Goal: Find specific page/section: Find specific page/section

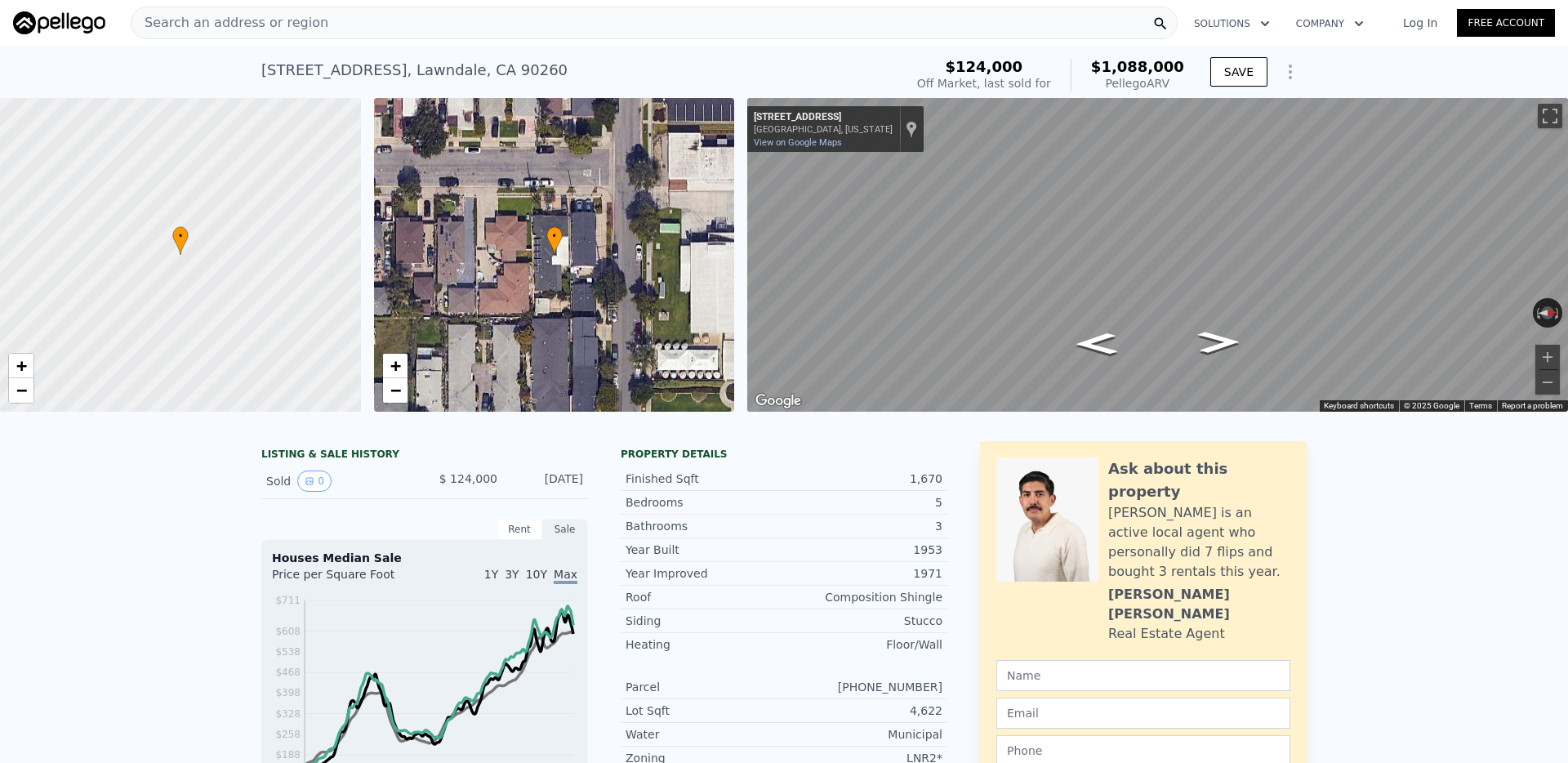
click at [537, 23] on div "Search an address or region" at bounding box center [654, 22] width 1047 height 32
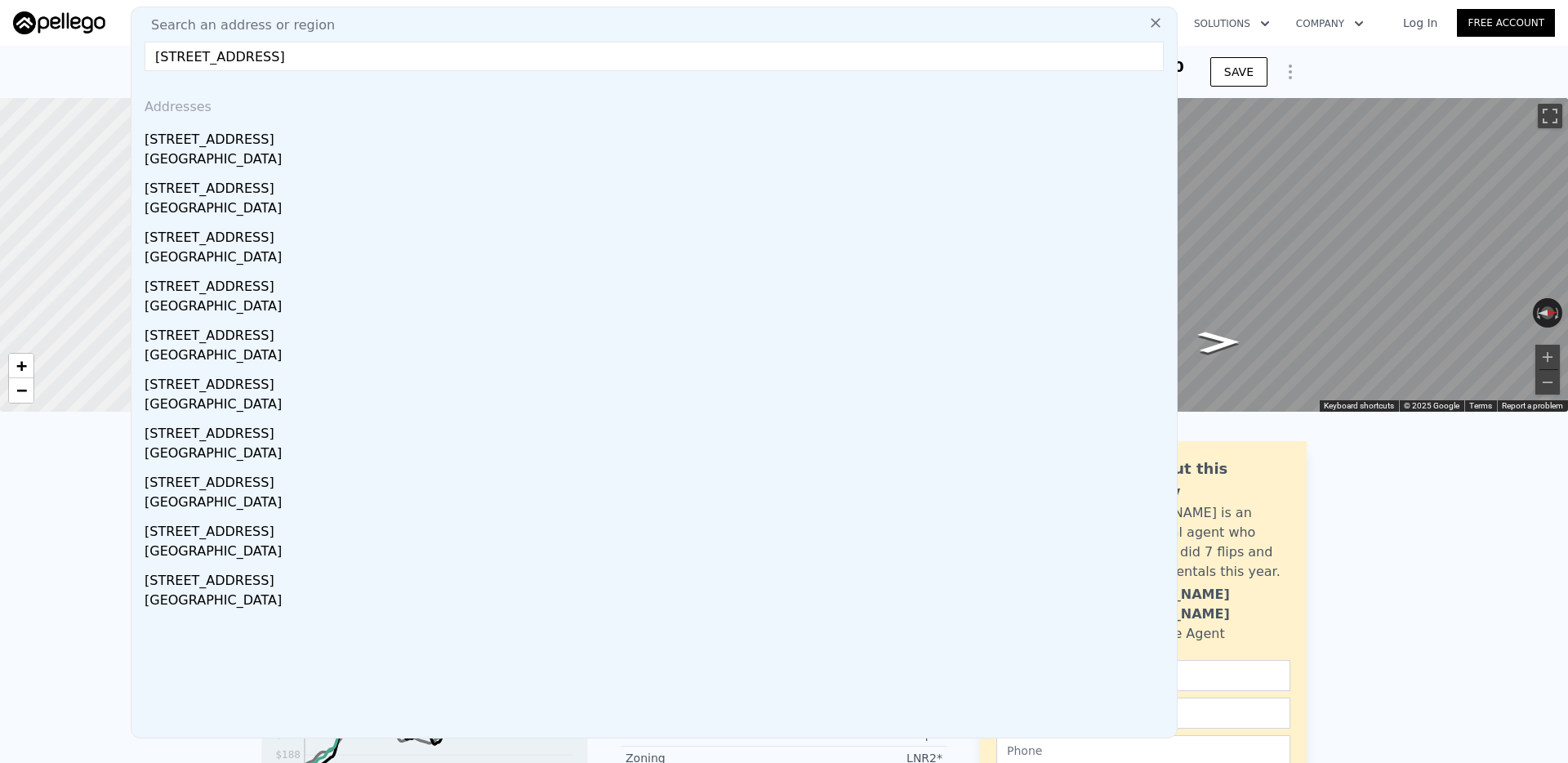
drag, startPoint x: 255, startPoint y: 53, endPoint x: 679, endPoint y: 68, distance: 424.3
click at [679, 68] on input "[STREET_ADDRESS]" at bounding box center [654, 56] width 1019 height 30
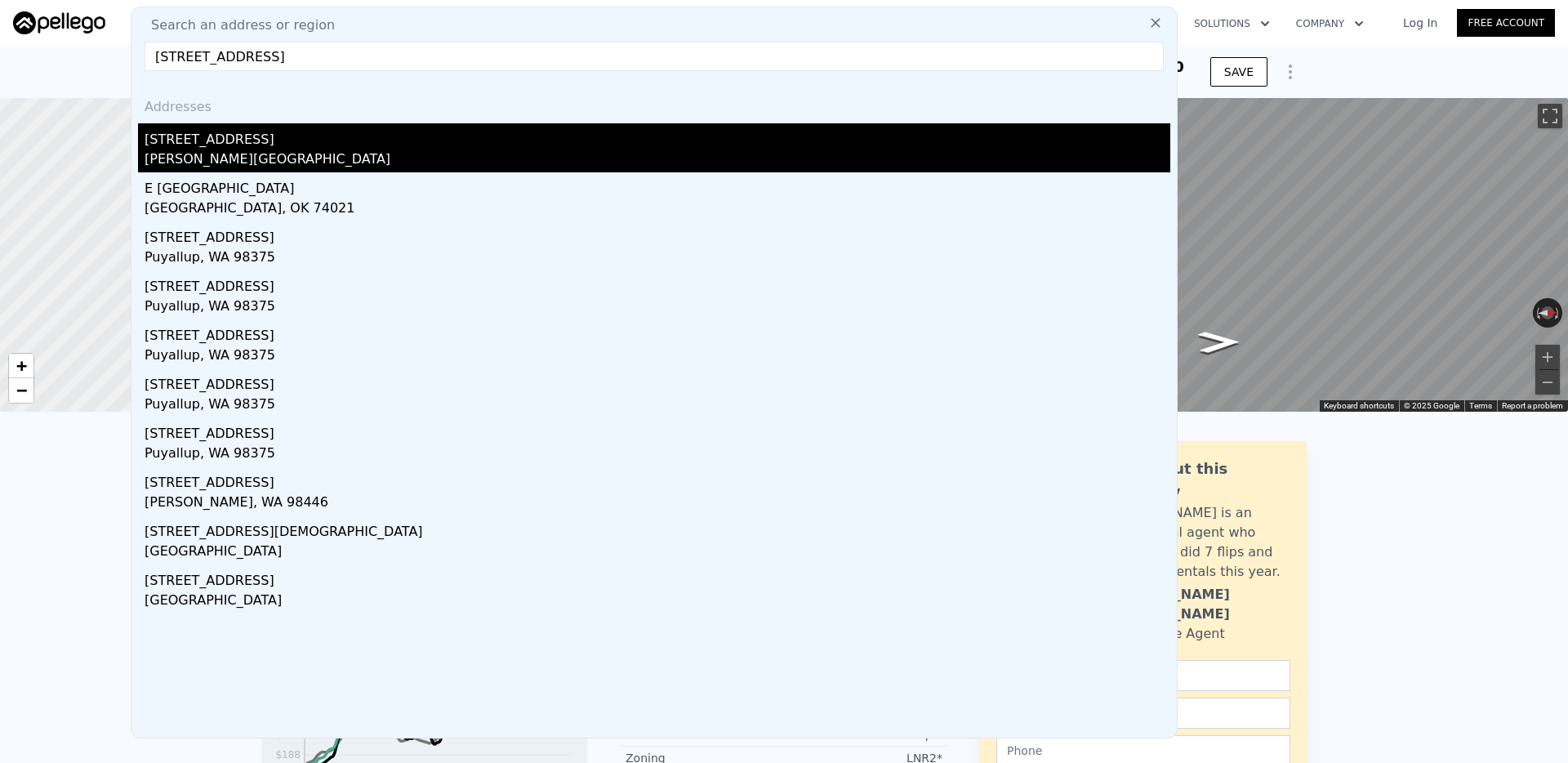
type input "[STREET_ADDRESS]"
click at [394, 142] on div "[STREET_ADDRESS]" at bounding box center [657, 136] width 1026 height 26
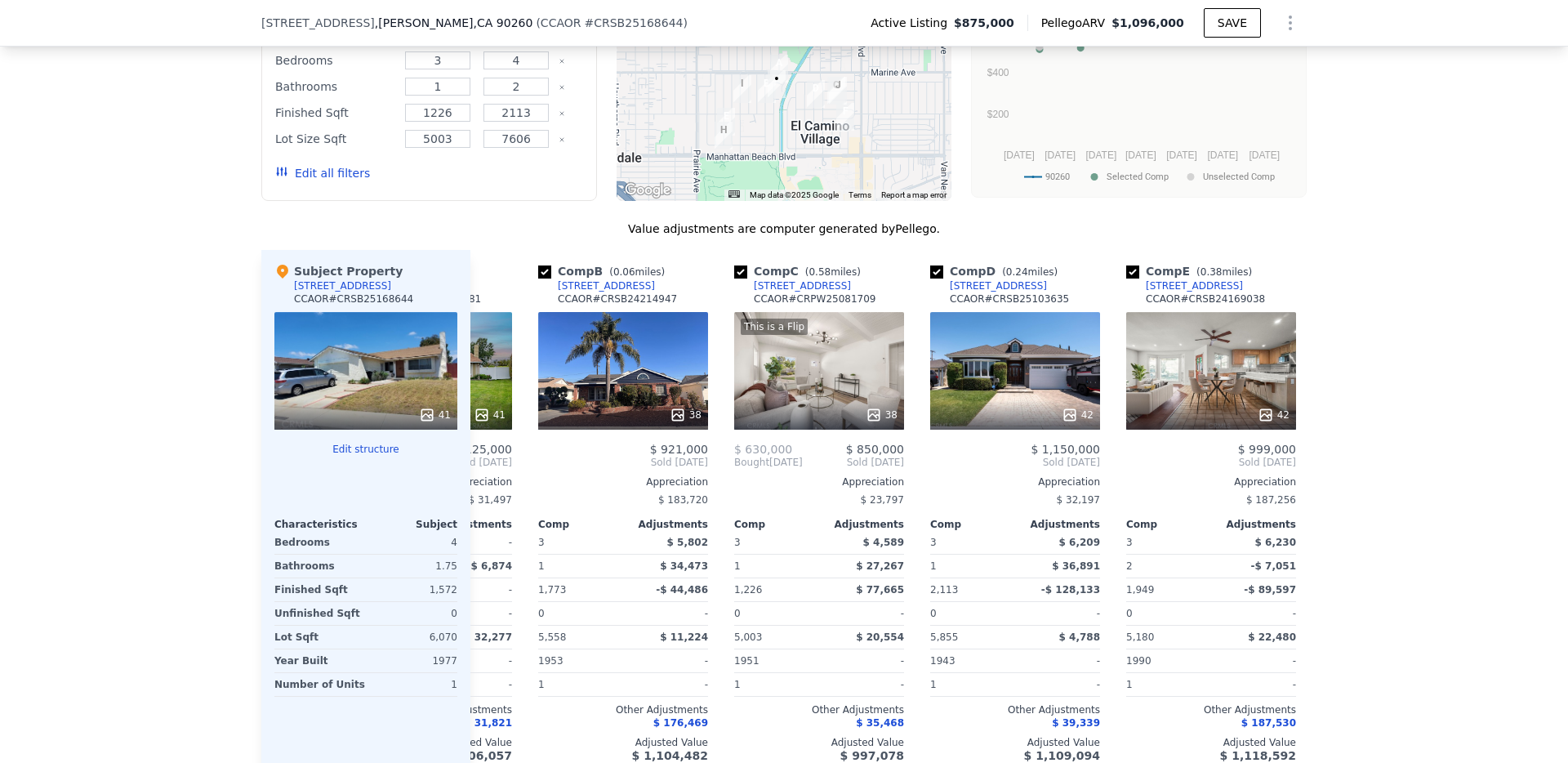
scroll to position [0, 35]
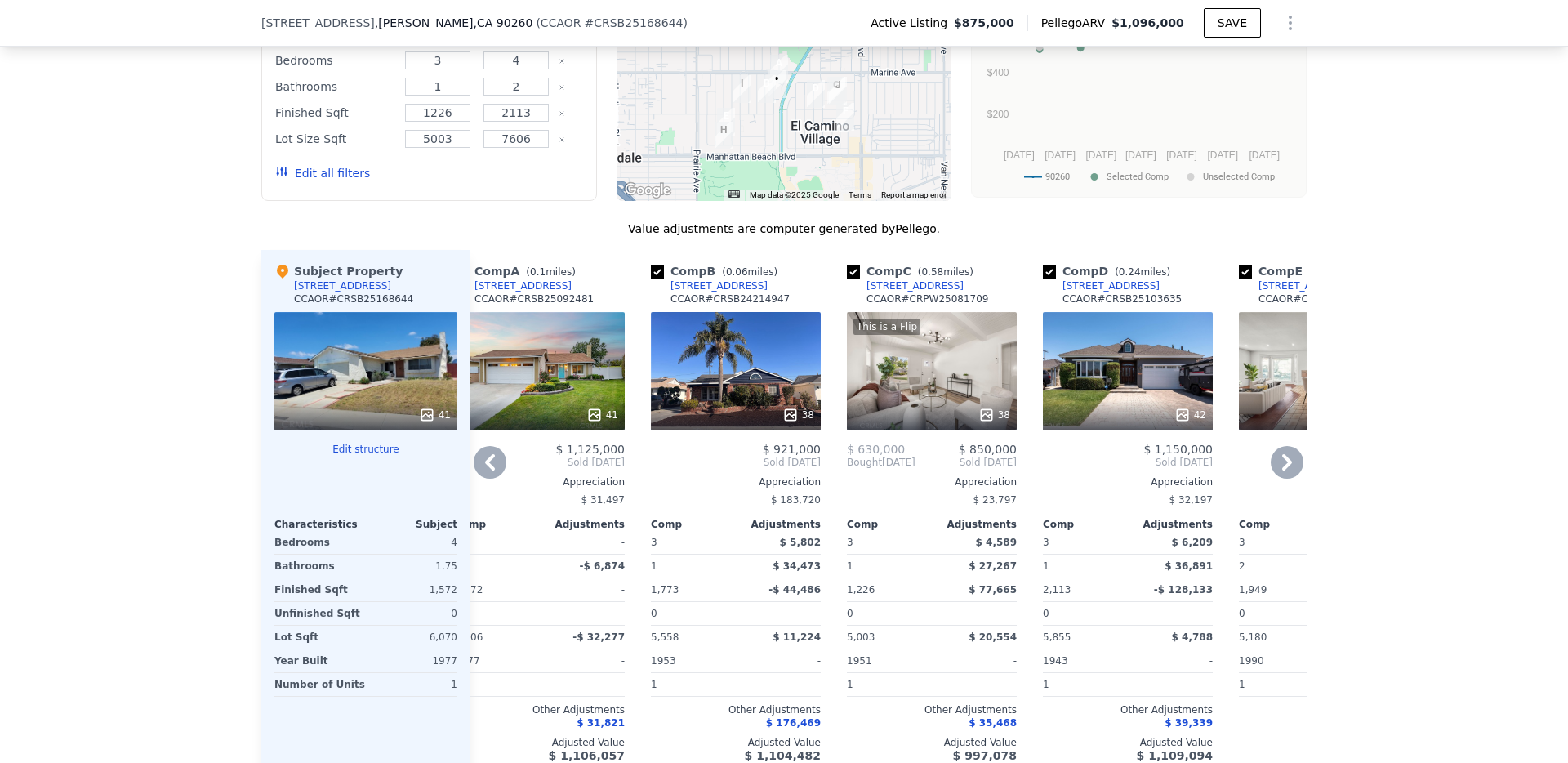
click at [750, 375] on div "38" at bounding box center [736, 370] width 170 height 117
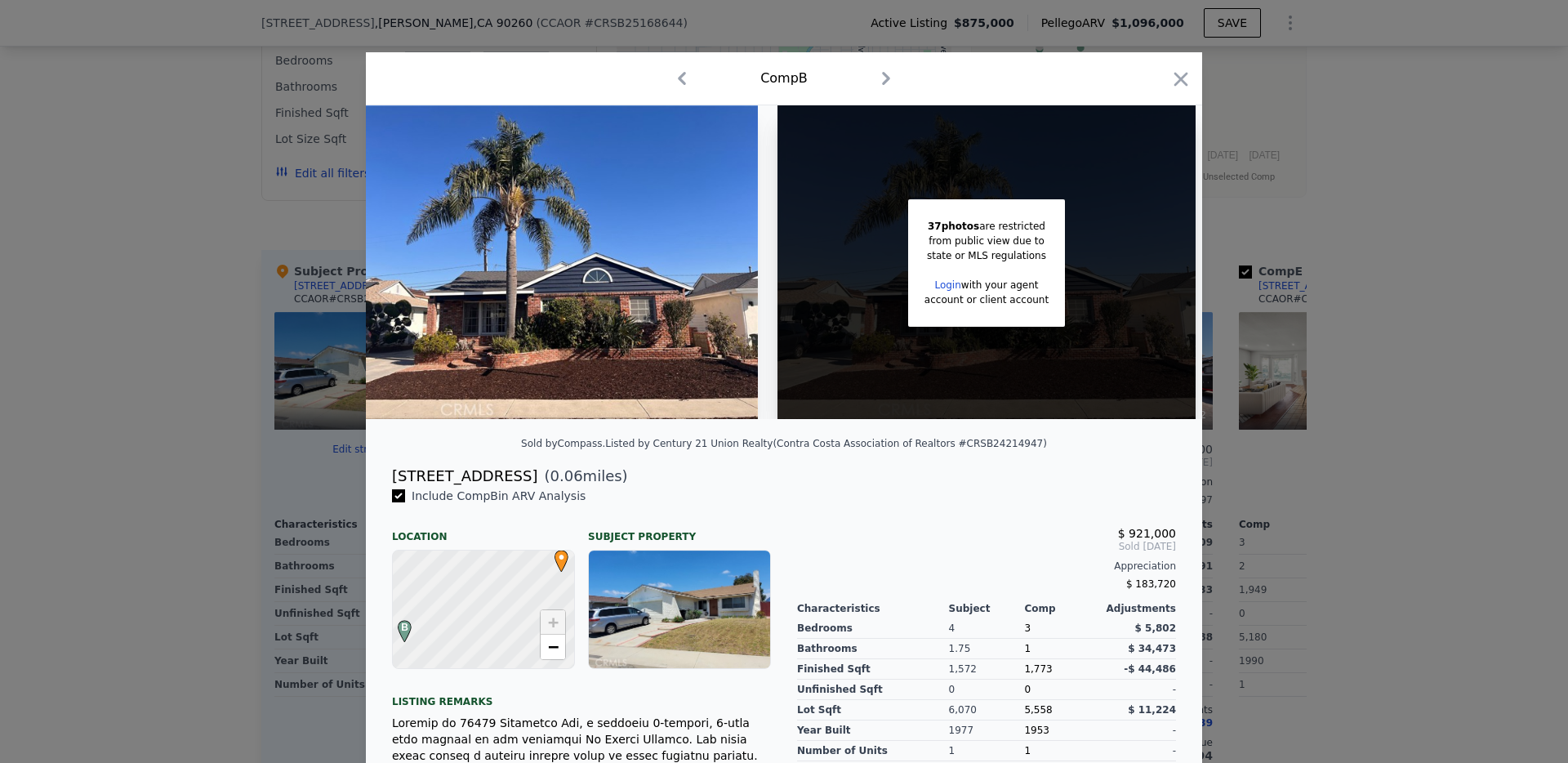
drag, startPoint x: 1195, startPoint y: 88, endPoint x: 1188, endPoint y: 84, distance: 8.1
click at [1191, 87] on div "Comp B" at bounding box center [784, 79] width 836 height 53
click at [1186, 80] on icon "button" at bounding box center [1180, 79] width 23 height 23
